Goal: Obtain resource: Obtain resource

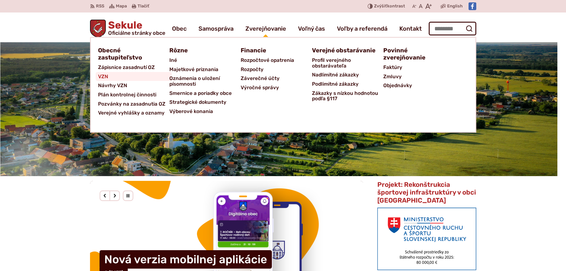
click at [104, 78] on span "VZN" at bounding box center [103, 76] width 10 height 9
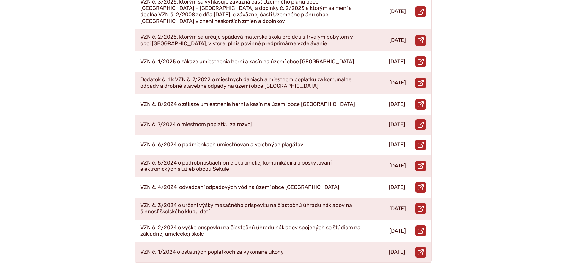
scroll to position [208, 0]
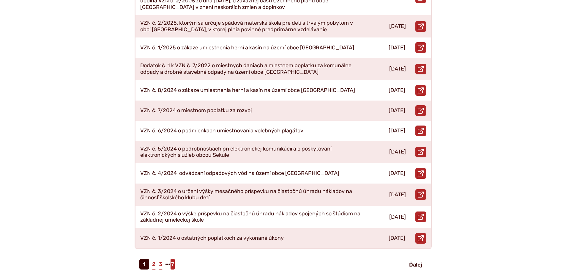
click at [174, 258] on link "7" at bounding box center [173, 263] width 4 height 11
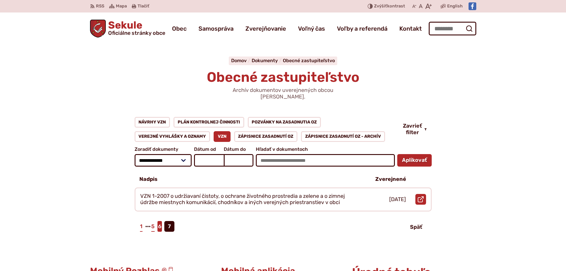
click at [160, 222] on link "6" at bounding box center [159, 226] width 4 height 11
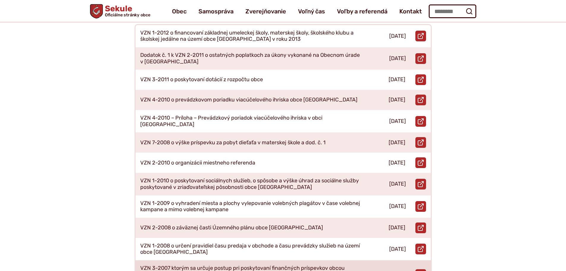
scroll to position [149, 0]
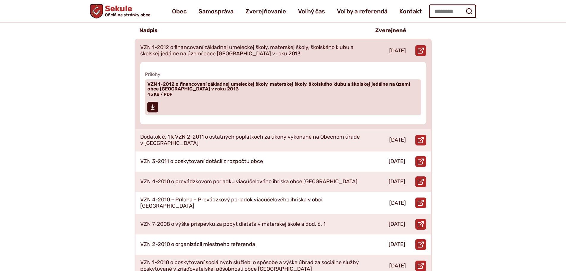
click at [220, 45] on p "VZN 1-2012 o financovaní základnej umeleckej školy, materskej školy, školského …" at bounding box center [250, 50] width 221 height 13
click at [179, 82] on span "VZN 1-2012 o financovaní základnej umeleckej školy, materskej školy, školského …" at bounding box center [279, 87] width 264 height 10
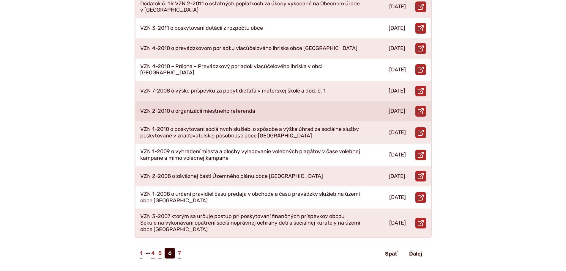
scroll to position [327, 0]
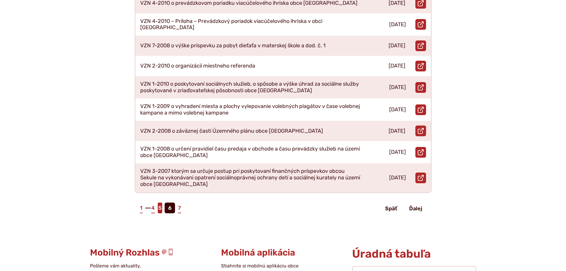
click at [160, 202] on link "5" at bounding box center [160, 207] width 4 height 11
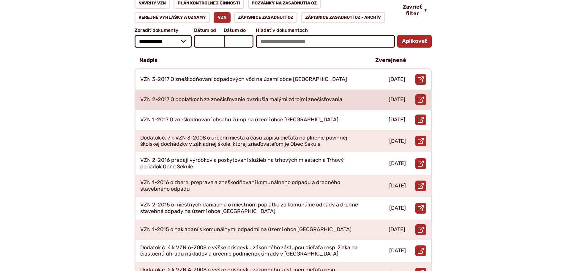
scroll to position [149, 0]
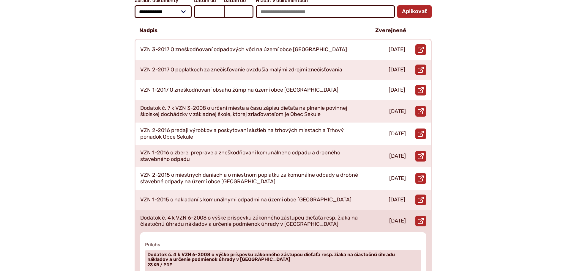
click at [236, 215] on p "Dodatok č. 4 k VZN 6-2008 o výške príspevku zákonného zástupcu dieťaťa resp. ži…" at bounding box center [250, 221] width 221 height 13
click at [189, 252] on span "Dodatok č. 4 k VZN 6-2008 o výške príspevku zákonného zástupcu dieťaťa resp. ži…" at bounding box center [279, 257] width 264 height 10
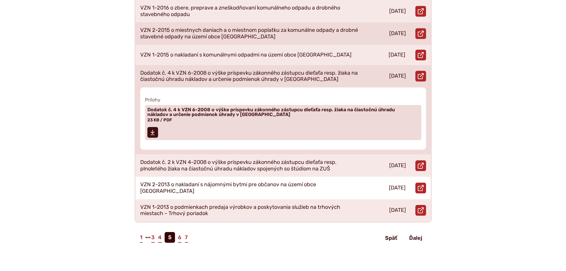
scroll to position [297, 0]
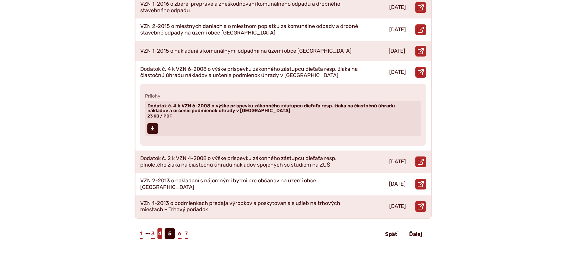
click at [159, 228] on link "4" at bounding box center [159, 233] width 5 height 11
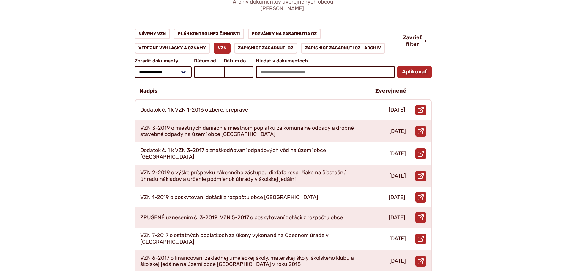
scroll to position [89, 0]
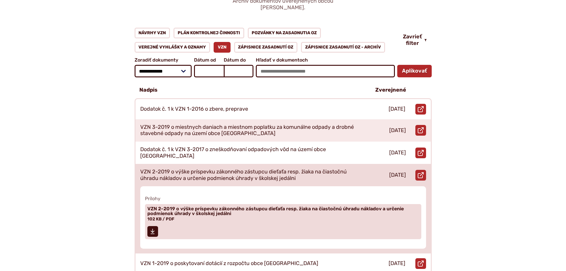
click at [196, 169] on p "VZN 2-2019 o výške príspevku zákonného zástupcu dieťaťa resp. žiaka na čiastočn…" at bounding box center [250, 174] width 221 height 13
click at [187, 206] on span "VZN 2-2019 o výške príspevku zákonného zástupcu dieťaťa resp. žiaka na čiastočn…" at bounding box center [279, 211] width 264 height 10
